Goal: Task Accomplishment & Management: Complete application form

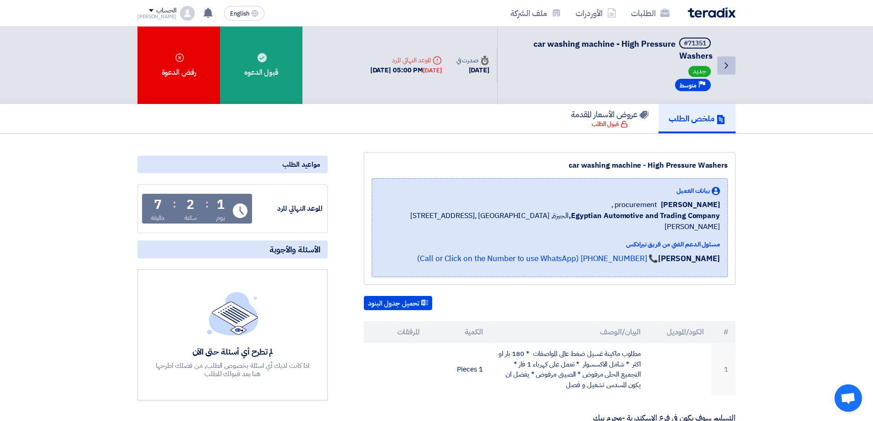
click at [733, 65] on link "Back" at bounding box center [726, 65] width 18 height 18
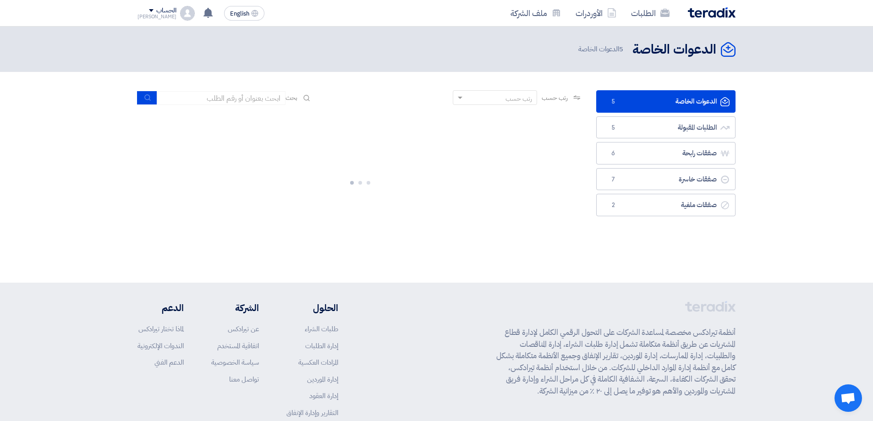
click at [710, 101] on link "الدعوات الخاصة الدعوات الخاصة 5" at bounding box center [665, 101] width 139 height 22
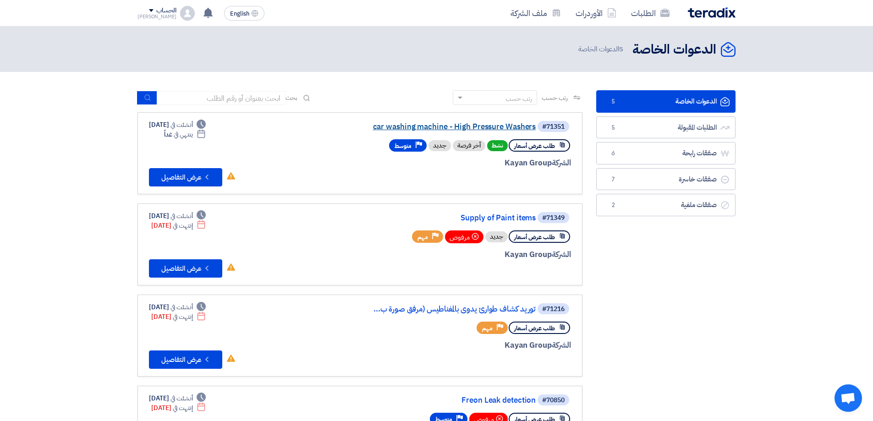
click at [419, 123] on link "car washing machine - High Pressure Washers" at bounding box center [443, 127] width 183 height 8
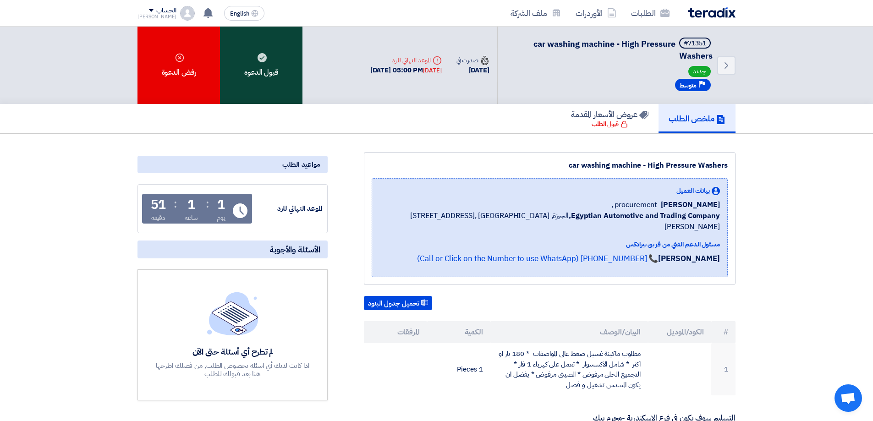
click at [275, 77] on div "قبول الدعوه" at bounding box center [261, 65] width 82 height 77
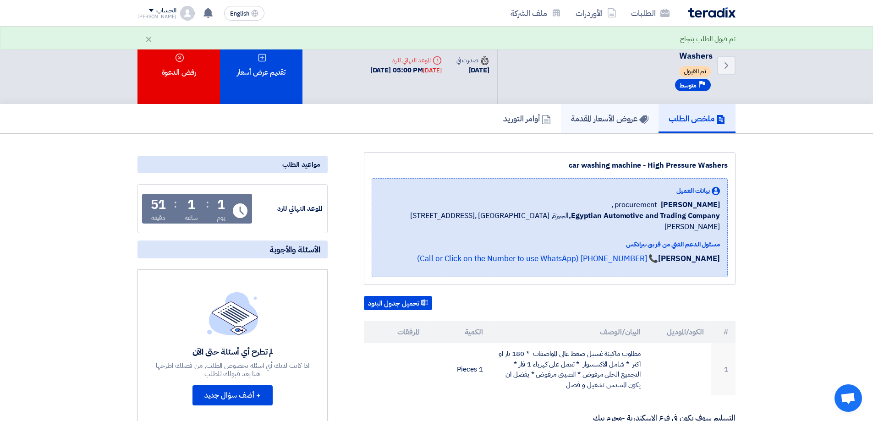
click at [630, 123] on h5 "عروض الأسعار المقدمة" at bounding box center [609, 118] width 77 height 11
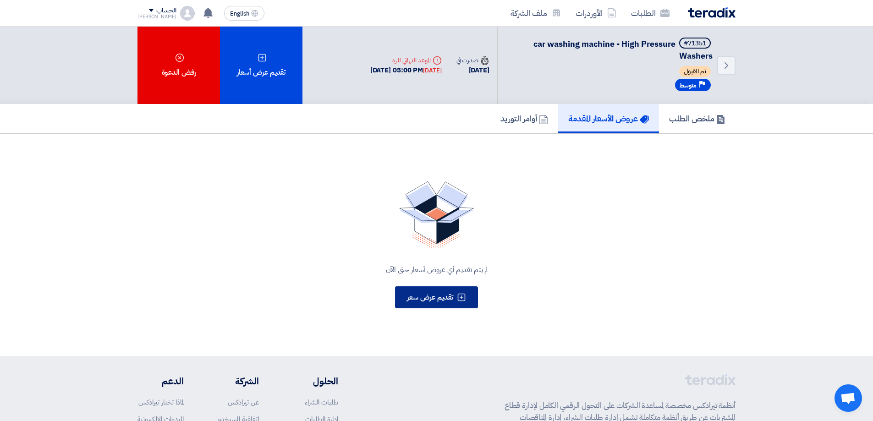
click at [435, 301] on span "تقديم عرض سعر" at bounding box center [430, 297] width 46 height 11
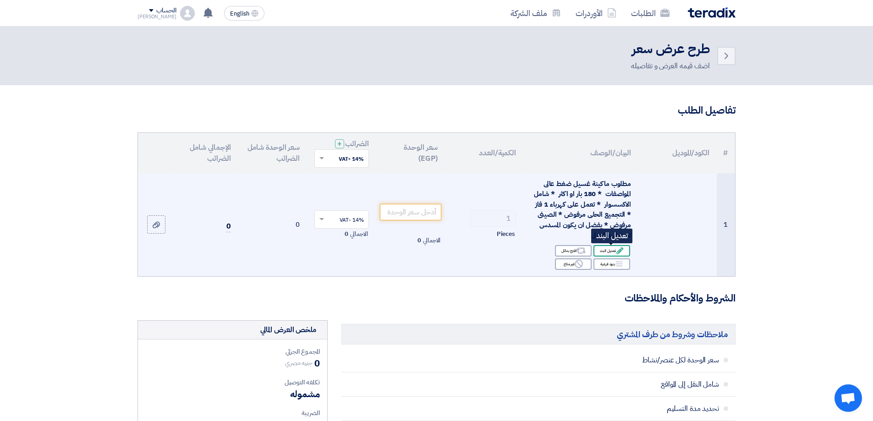
click at [607, 248] on div "Edit تعديل البند" at bounding box center [612, 250] width 37 height 11
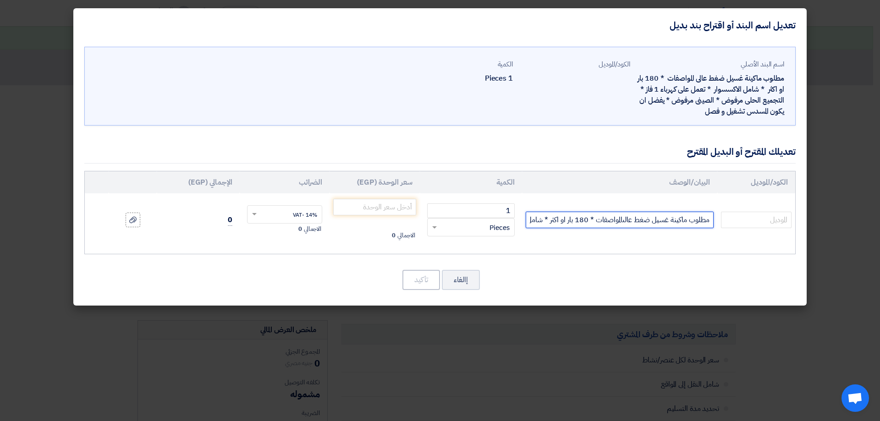
drag, startPoint x: 529, startPoint y: 220, endPoint x: 774, endPoint y: 206, distance: 244.7
click at [774, 206] on tr "مطلوب ماكينة غسيل ضغط عالىالمواصفات * 180 بار او اكثر * شامل الاكسسوار * تعمل ع…" at bounding box center [440, 219] width 710 height 53
drag, startPoint x: 696, startPoint y: 223, endPoint x: 336, endPoint y: 185, distance: 362.2
click at [338, 186] on table "الكود/الموديل البيان/الوصف الكمية سعر الوحدة (EGP) الضرائب الإجمالي (EGP) 1" at bounding box center [440, 208] width 710 height 75
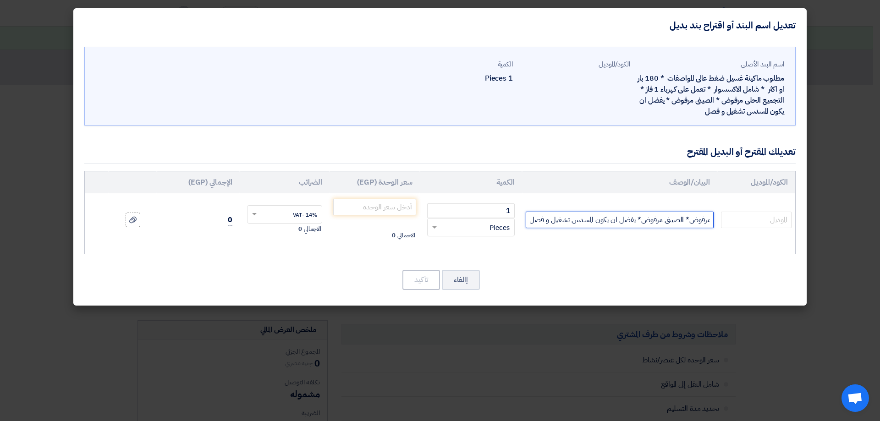
type input "ل الا"
drag, startPoint x: 678, startPoint y: 220, endPoint x: 783, endPoint y: 203, distance: 105.8
click at [783, 203] on tr "ل الا 1 RFQ_STEP1.ITEMS.2.TYPE_PLACEHOLDER ×" at bounding box center [440, 219] width 710 height 53
click at [536, 218] on input "ماكينه غسيل ضغط عالى موتور 4 حصان 170 بار تصريف 540 لتر/دقيقه" at bounding box center [620, 220] width 188 height 16
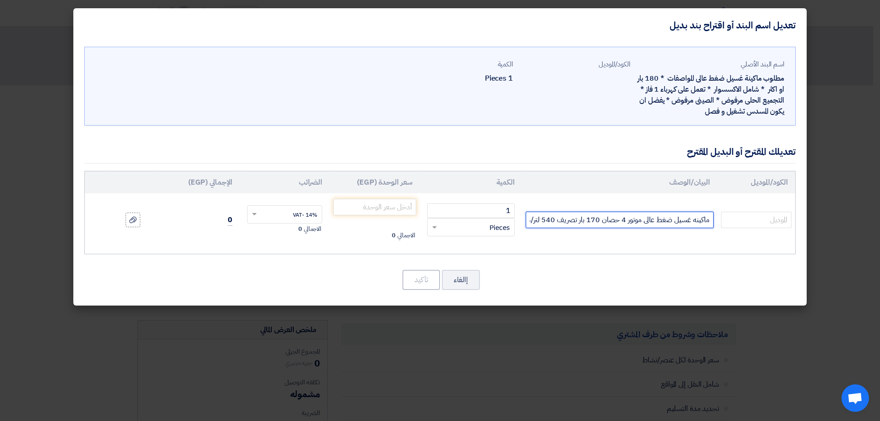
click at [531, 220] on input "ماكينه غسيل ضغط عالى موتور 4 حصان 170 بار تصريف 540 لتر/دقيقه متحركه بعجل و كاب…" at bounding box center [620, 220] width 188 height 16
click at [532, 219] on input "ماكينه غسيل ضغط عالى موتور 4 حصان 170 بار تصريف 540 لتر/دقيقه متحركه بعجل و كاب…" at bounding box center [620, 220] width 188 height 16
type input "ماكينه غسيل ضغط عالى موتور 4 حصان 170 بار تصريف 540 لتر/دقيقه متحركه بعجل و كاب…"
click at [748, 220] on input "text" at bounding box center [756, 220] width 71 height 16
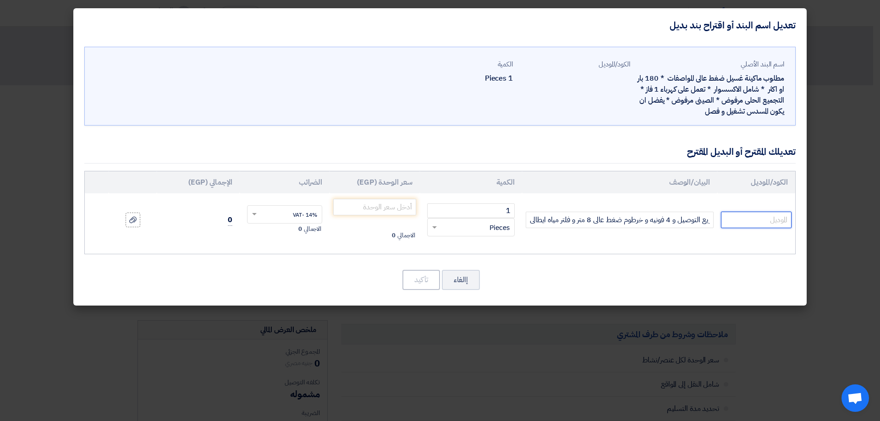
scroll to position [0, 0]
type input "ل"
click at [580, 221] on input "ماكينه غسيل ضغط عالى موتور 4 حصان 170 بار تصريف 540 لتر/دقيقه متحركه بعجل و كاب…" at bounding box center [620, 220] width 188 height 16
type input "ماكينه غسيل ضغط عالى موتور 4 حصان 170 بار تصريف 540 لتر/دقيقه متحركه بعجل و كاب…"
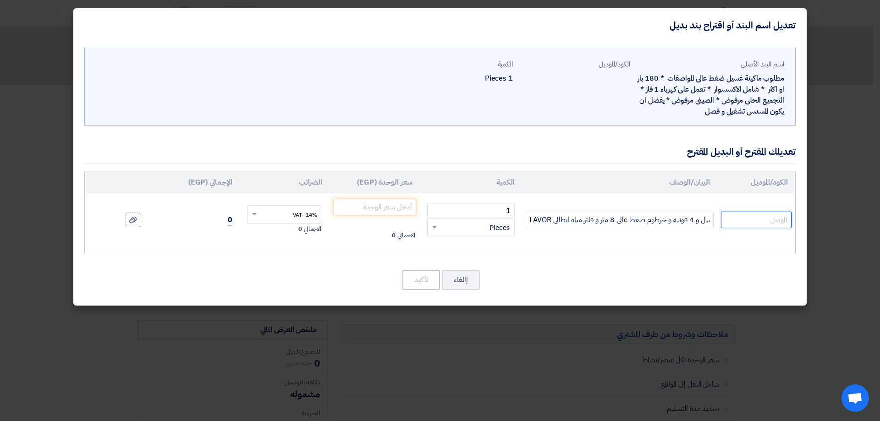
click at [752, 213] on input "text" at bounding box center [756, 220] width 71 height 16
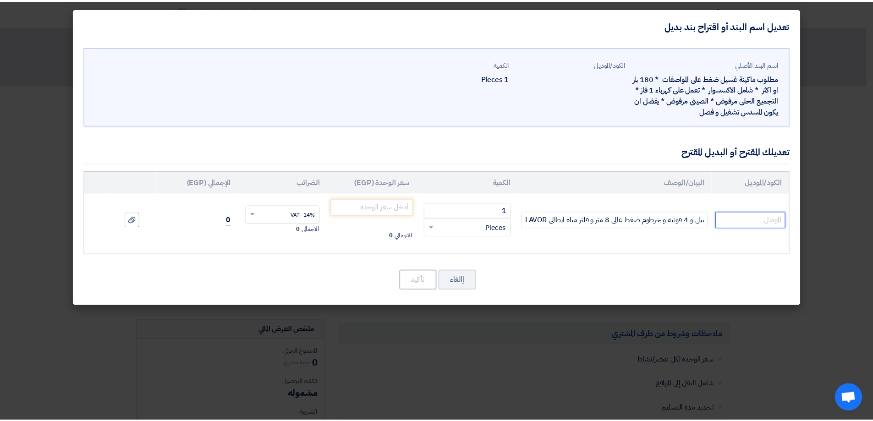
scroll to position [0, 0]
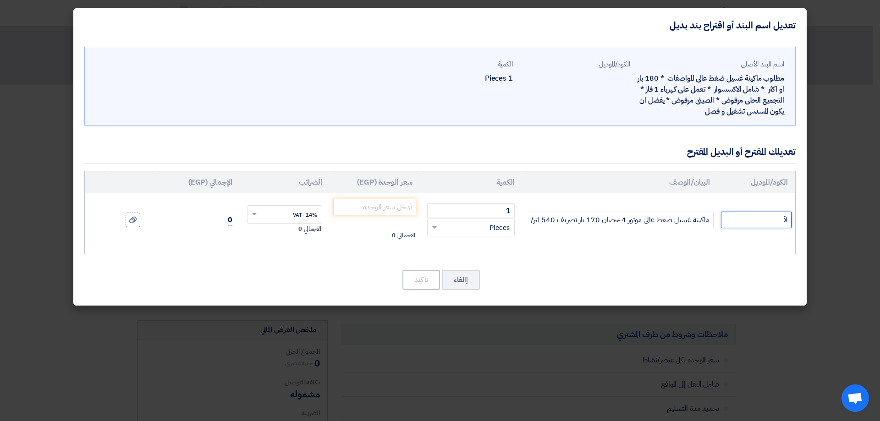
type input "ل"
type input "BOLT1510LP"
click at [137, 222] on div at bounding box center [132, 220] width 9 height 11
click at [0, 0] on input "file" at bounding box center [0, 0] width 0 height 0
click at [141, 224] on app-upload-file at bounding box center [133, 220] width 48 height 15
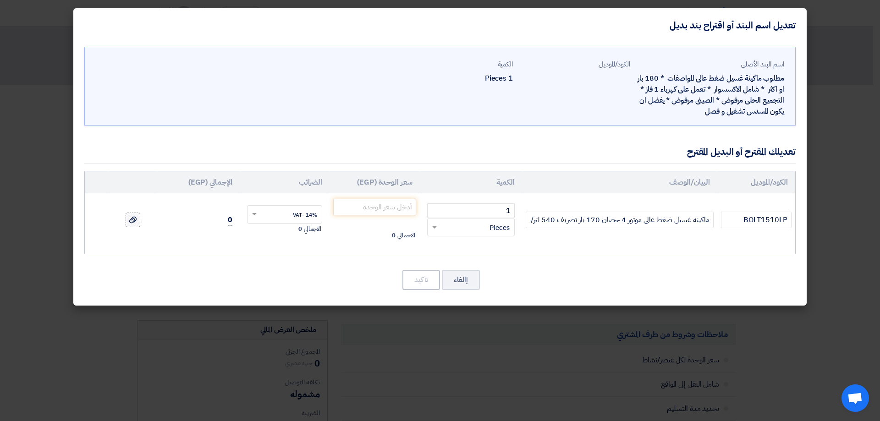
click at [138, 224] on label at bounding box center [133, 220] width 15 height 15
click at [0, 0] on input "file" at bounding box center [0, 0] width 0 height 0
click at [471, 212] on input "1" at bounding box center [471, 210] width 88 height 15
click at [345, 203] on input "number" at bounding box center [374, 207] width 83 height 16
type input "46750"
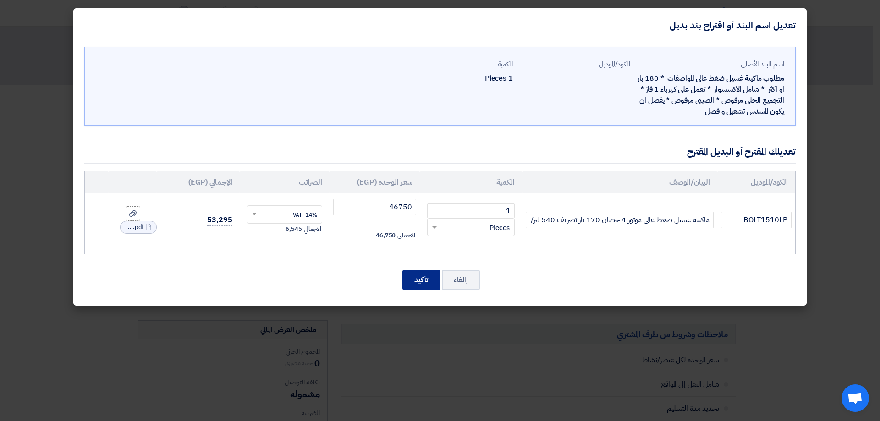
click at [421, 280] on button "تأكيد" at bounding box center [421, 280] width 38 height 20
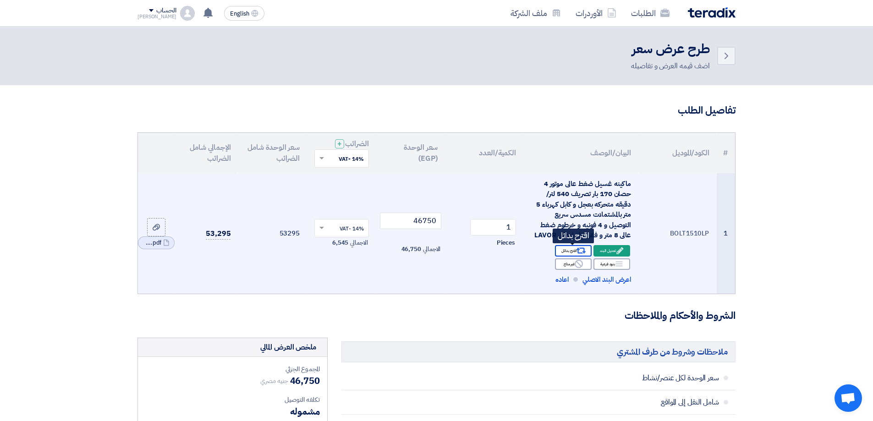
click at [579, 253] on use at bounding box center [582, 251] width 10 height 6
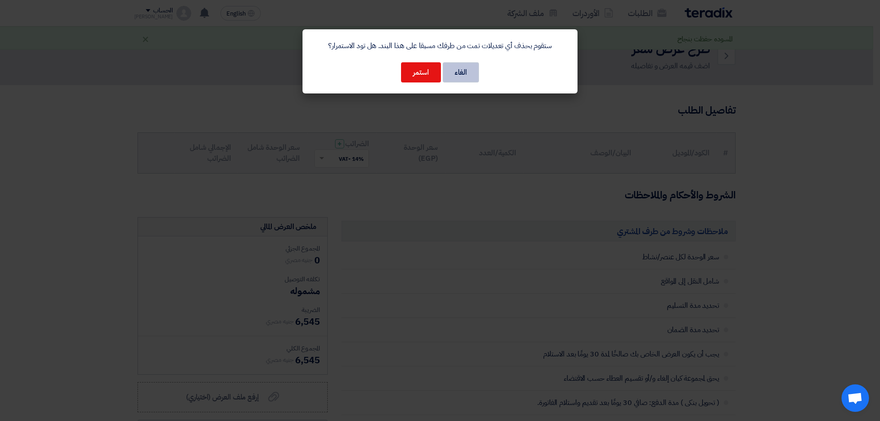
click at [467, 73] on button "الغاء" at bounding box center [461, 72] width 36 height 20
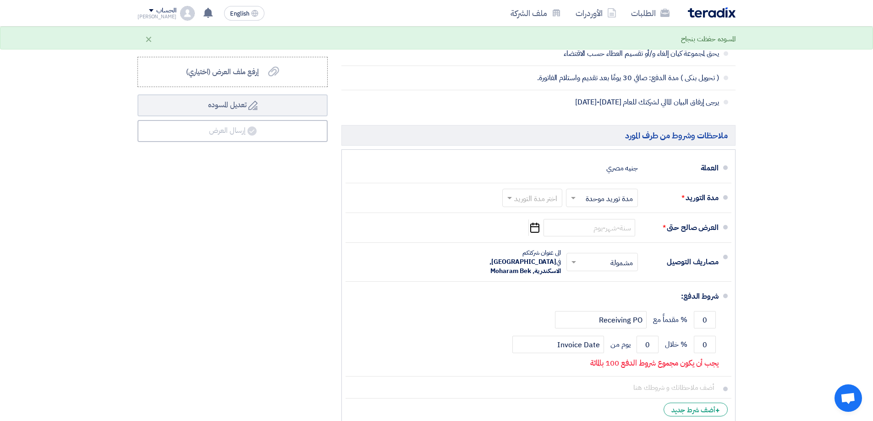
scroll to position [504, 0]
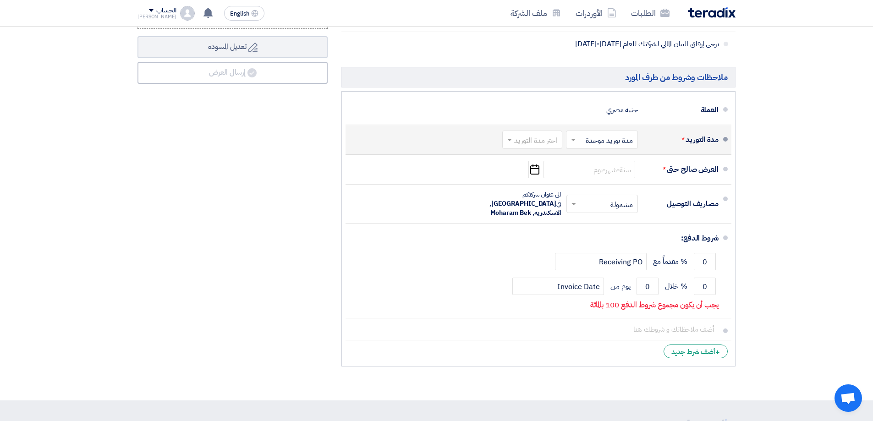
click at [570, 143] on span at bounding box center [571, 139] width 11 height 9
click at [604, 177] on span "مدة توريد موحدة" at bounding box center [611, 176] width 48 height 11
click at [523, 146] on input "text" at bounding box center [530, 140] width 55 height 13
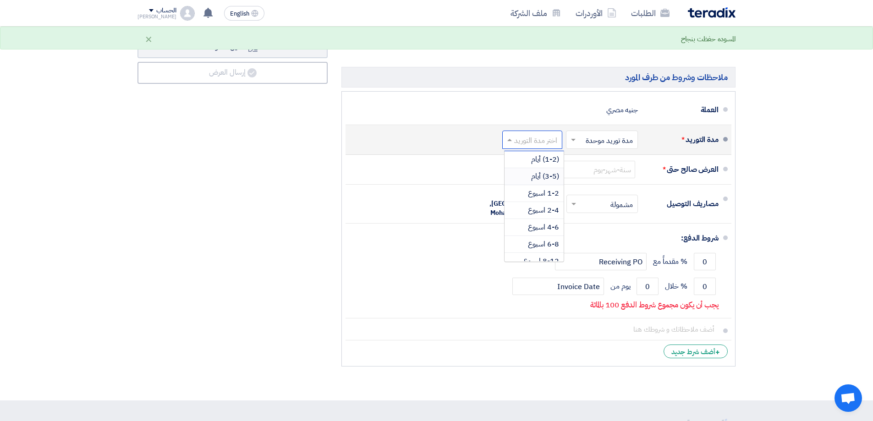
click at [541, 179] on span "(3-5) أيام" at bounding box center [545, 176] width 28 height 11
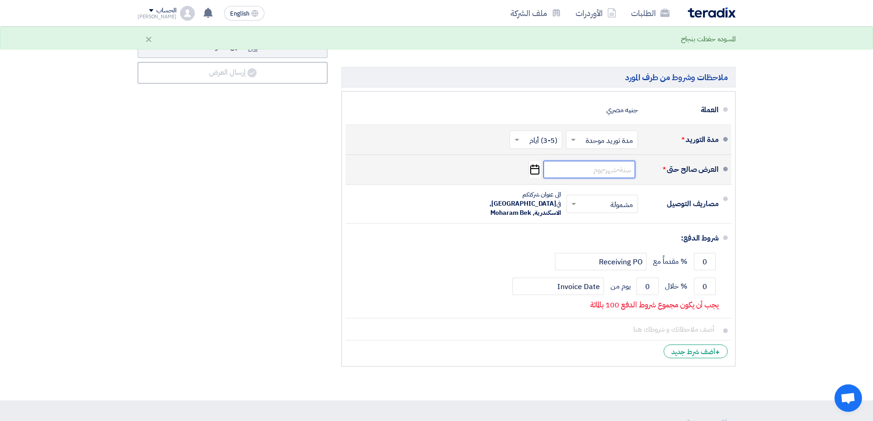
click at [588, 169] on input at bounding box center [590, 169] width 92 height 17
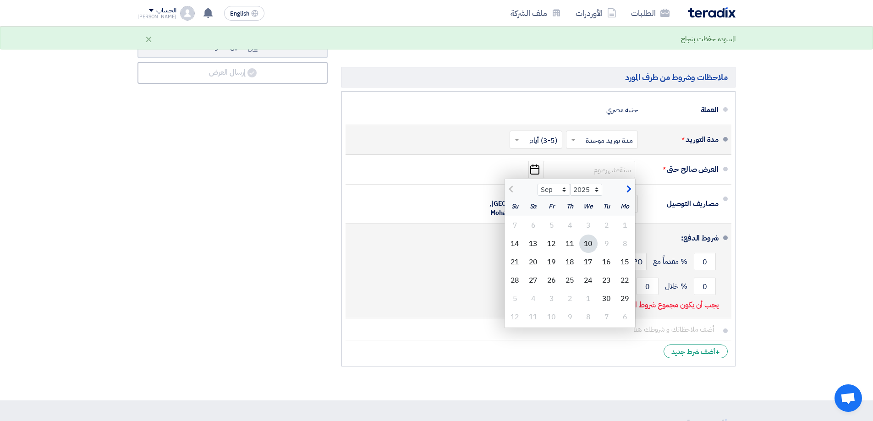
click at [610, 299] on div "30" at bounding box center [607, 299] width 18 height 18
type input "[DATE]"
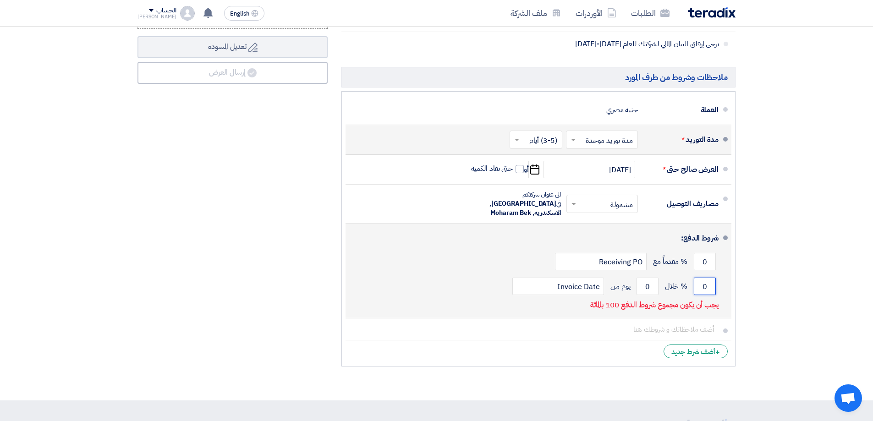
click at [700, 282] on input "0" at bounding box center [705, 286] width 22 height 17
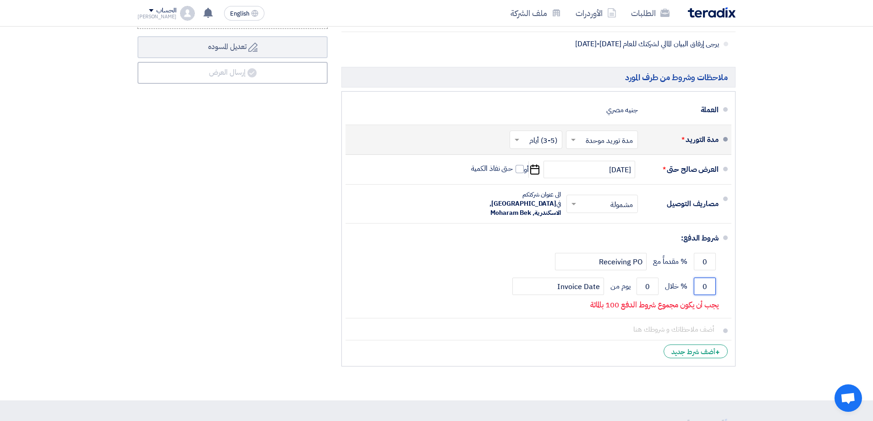
drag, startPoint x: 703, startPoint y: 282, endPoint x: 734, endPoint y: 277, distance: 31.6
click at [731, 277] on ul "العملة جنيه مصري مدة التوريد * اختر مدة التوريد × مدة توريد موحدة ×" at bounding box center [538, 228] width 394 height 275
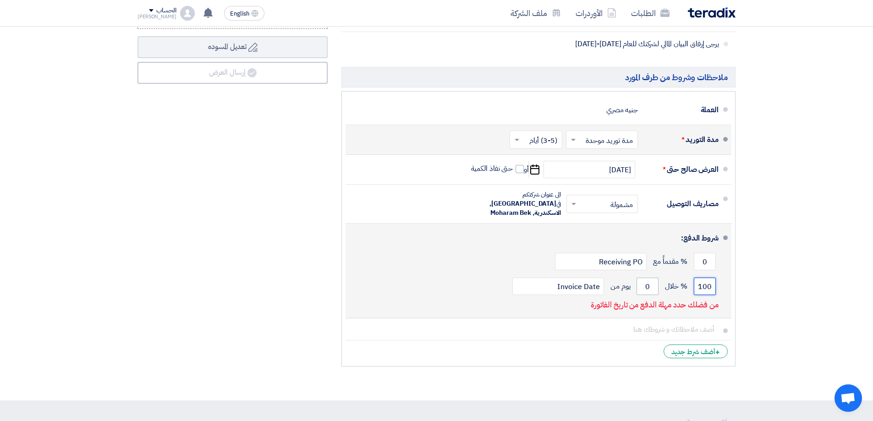
type input "100"
click at [657, 279] on input "0" at bounding box center [648, 286] width 22 height 17
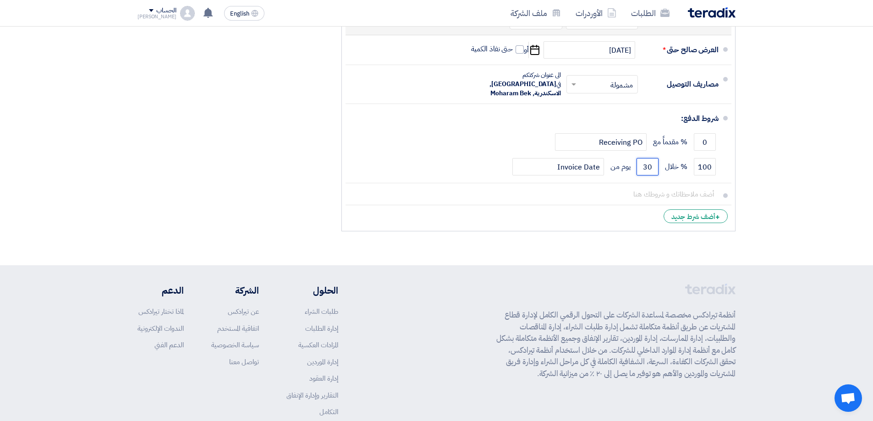
scroll to position [669, 0]
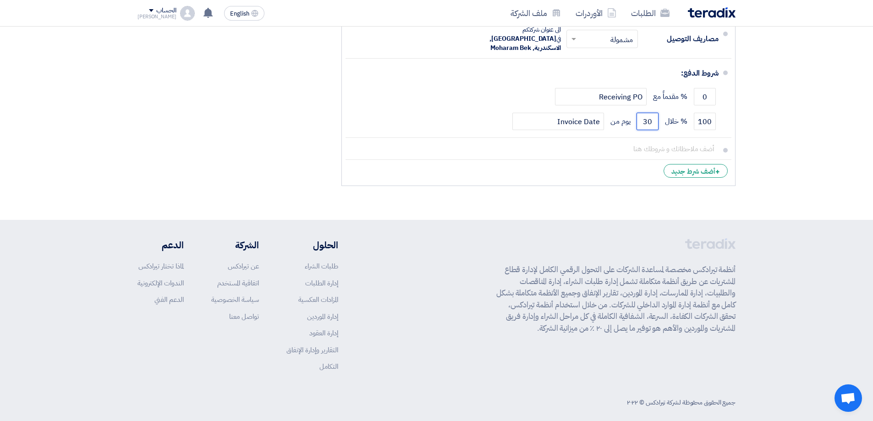
type input "30"
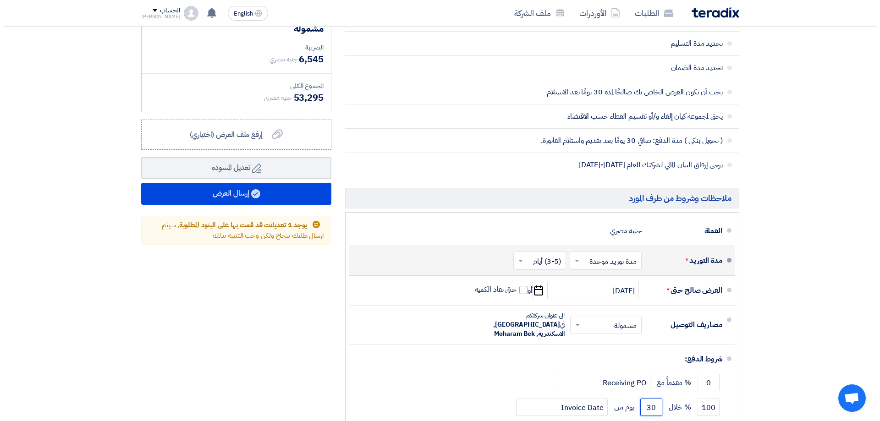
scroll to position [348, 0]
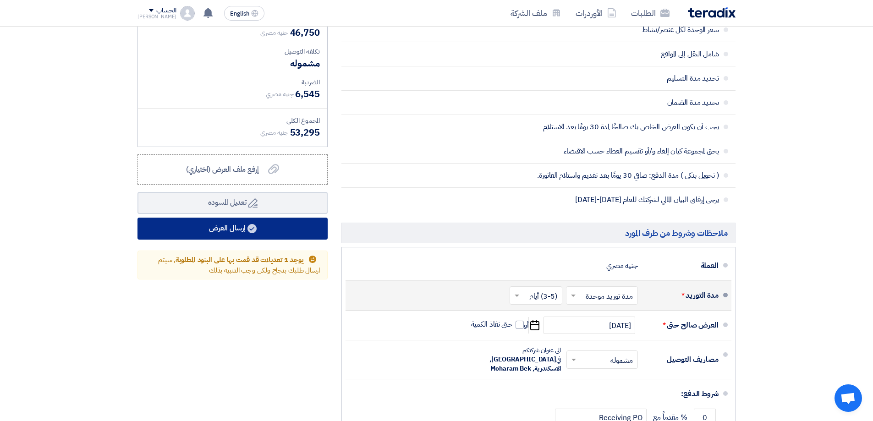
click at [303, 236] on button "إرسال العرض" at bounding box center [232, 229] width 190 height 22
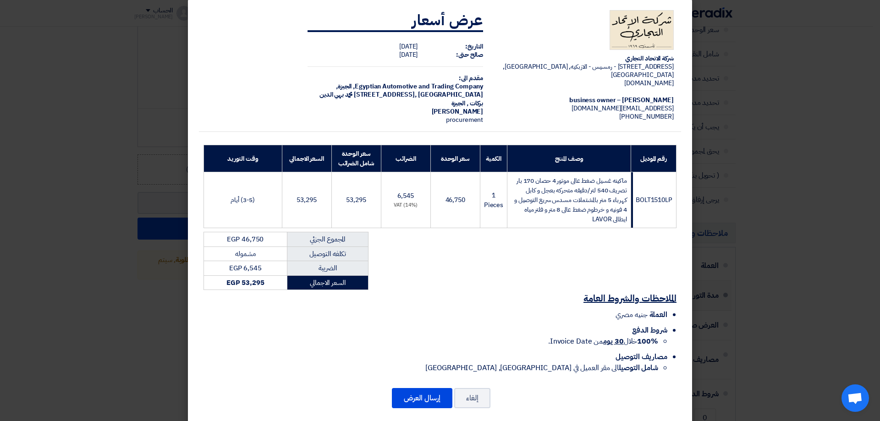
scroll to position [13, 0]
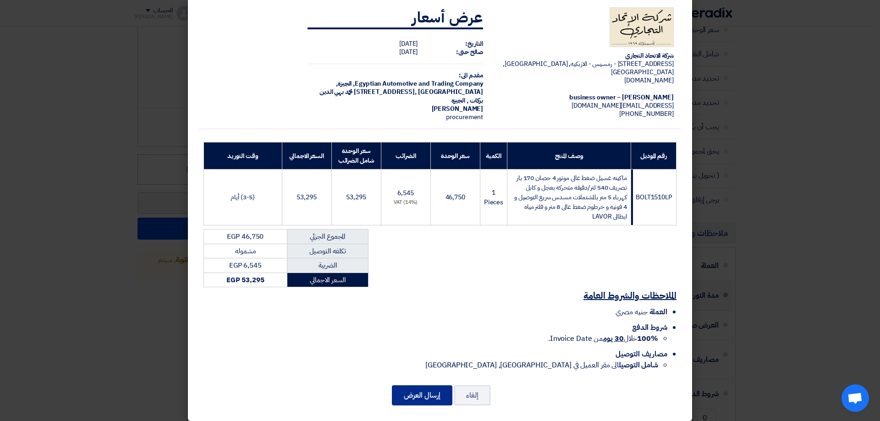
click at [422, 390] on button "إرسال العرض" at bounding box center [422, 395] width 60 height 20
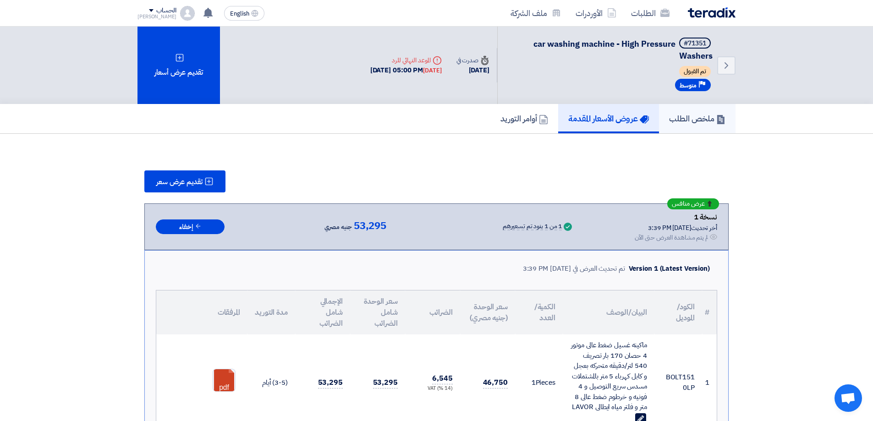
click at [709, 125] on link "ملخص الطلب" at bounding box center [697, 118] width 77 height 29
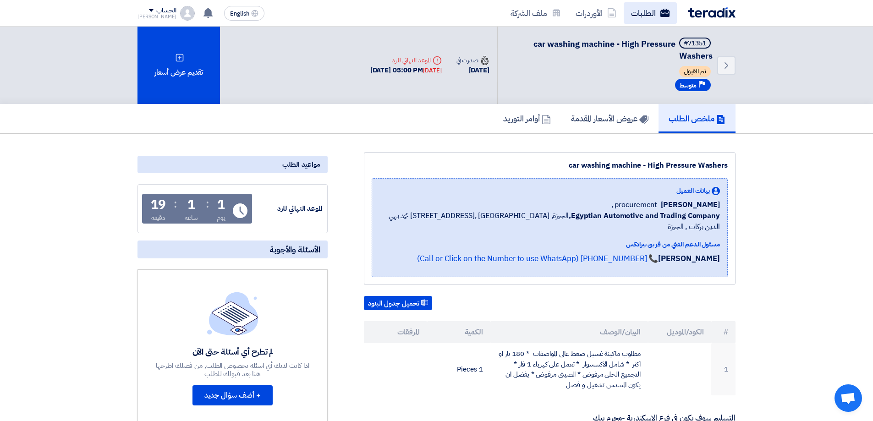
click at [654, 4] on link "الطلبات" at bounding box center [650, 13] width 53 height 22
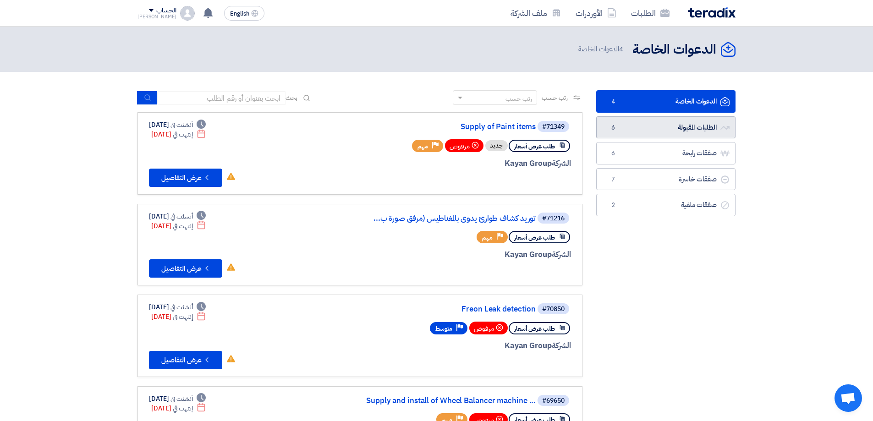
click at [691, 131] on link "الطلبات المقبولة الطلبات المقبولة 6" at bounding box center [665, 127] width 139 height 22
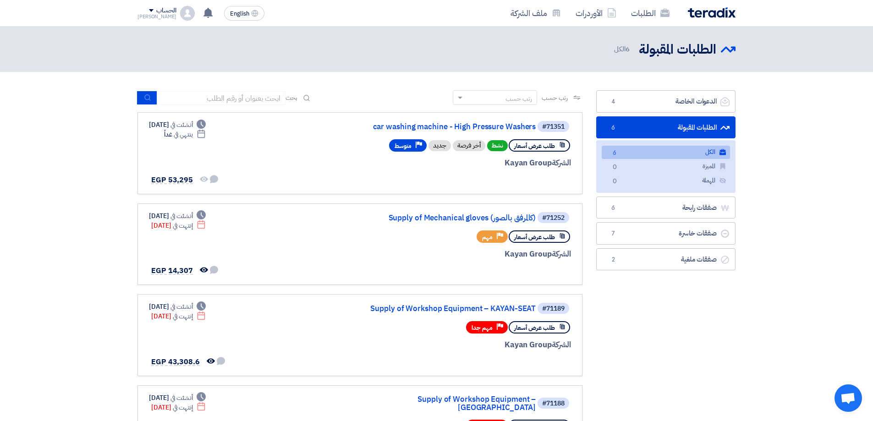
click at [719, 8] on img at bounding box center [712, 12] width 48 height 11
